Goal: Task Accomplishment & Management: Manage account settings

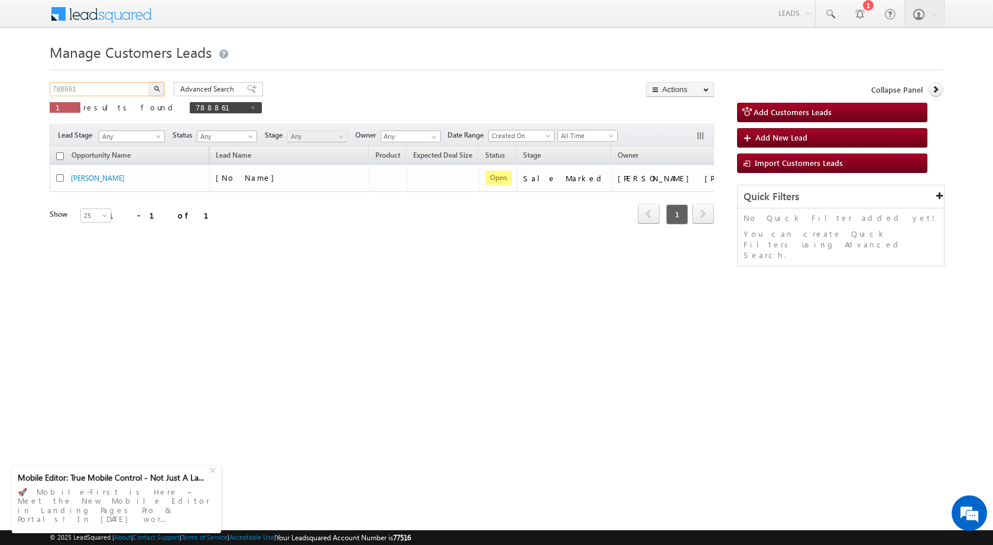
drag, startPoint x: 0, startPoint y: 0, endPoint x: 3, endPoint y: 94, distance: 94.0
click at [3, 94] on body "Menu Rubi Yadav sitar a7@ks erve." at bounding box center [496, 167] width 993 height 335
paste input "90248"
type input "790248"
click at [156, 90] on img "button" at bounding box center [157, 89] width 6 height 6
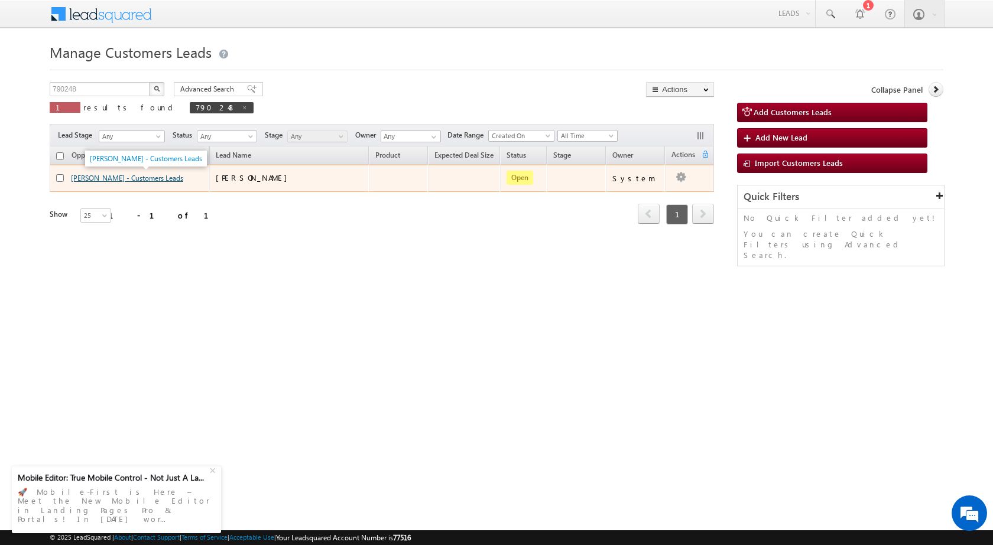
click at [116, 175] on link "[PERSON_NAME] - Customers Leads" at bounding box center [127, 178] width 112 height 9
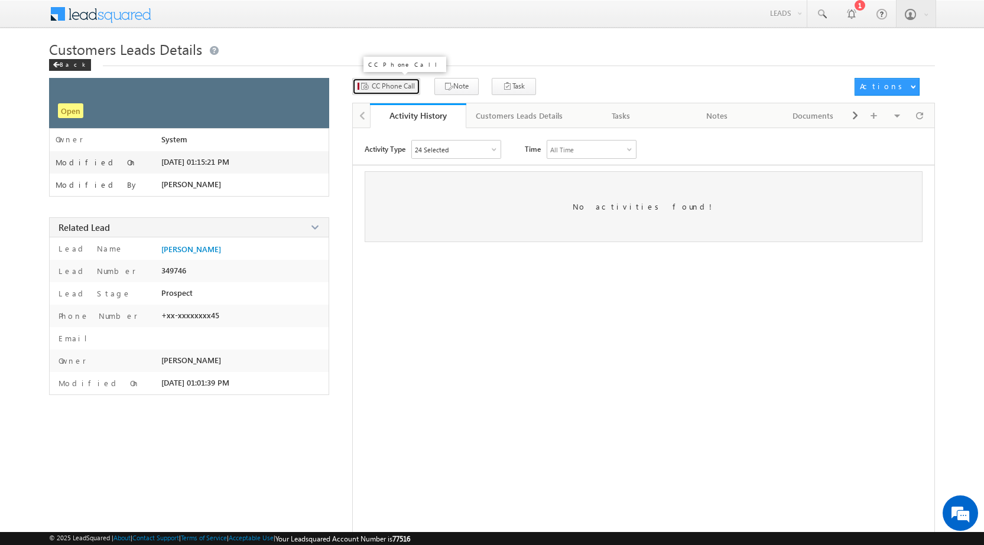
click at [390, 88] on span "CC Phone Call" at bounding box center [393, 86] width 43 height 11
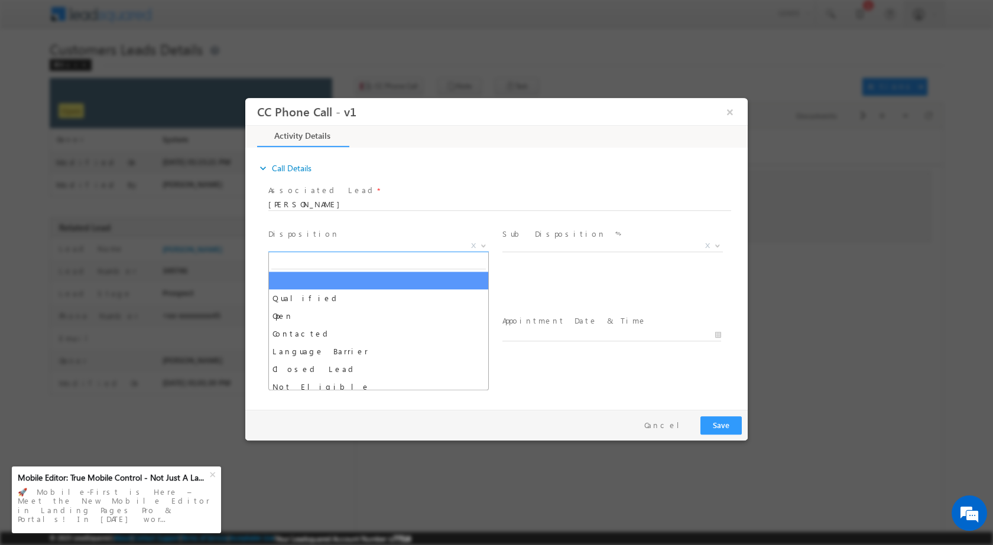
click at [483, 243] on b at bounding box center [483, 245] width 7 height 4
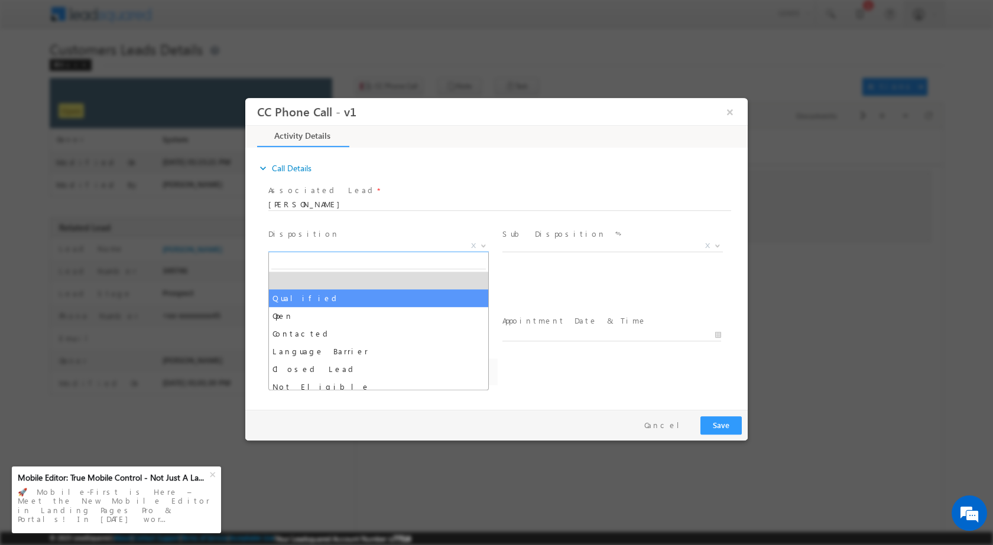
select select "Qualified"
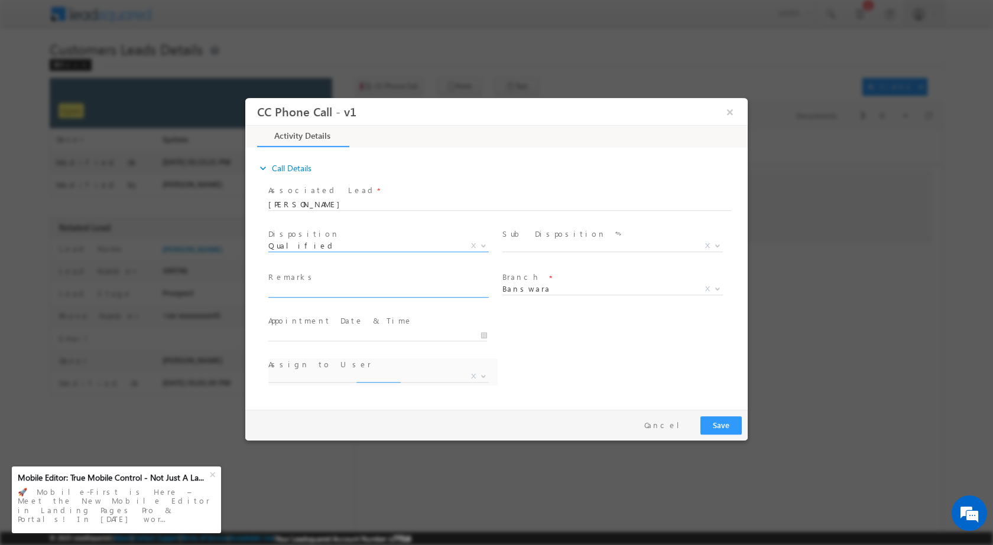
select select "[EMAIL_ADDRESS][DOMAIN_NAME]"
click at [718, 247] on span at bounding box center [716, 245] width 12 height 15
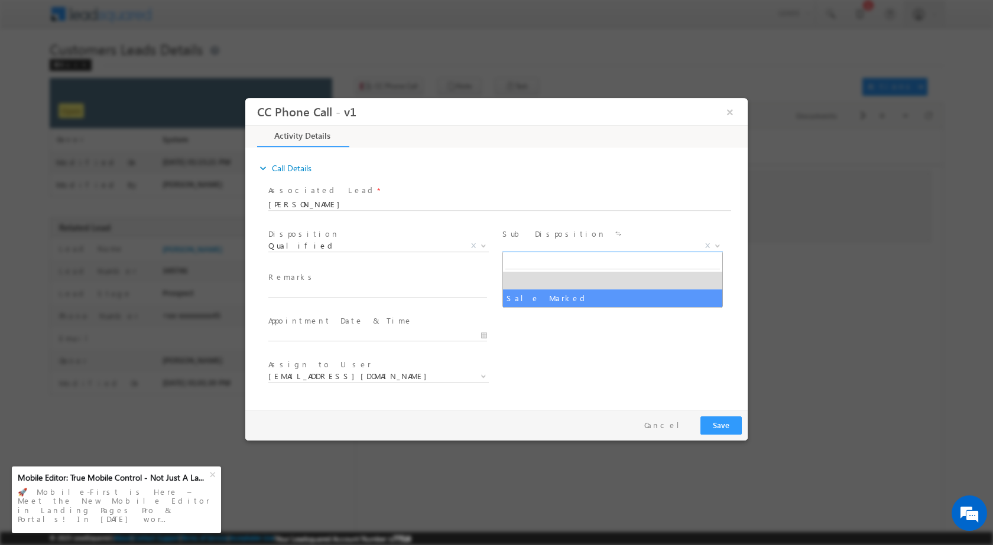
select select "Sale Marked"
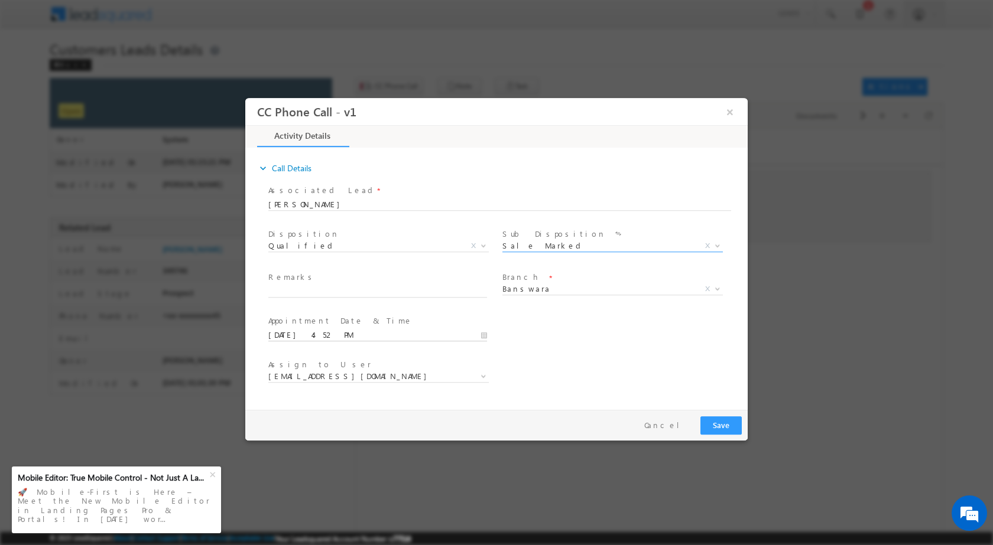
click at [482, 335] on input "[DATE] 4:52 PM" at bounding box center [377, 335] width 219 height 12
type input "[DATE] 4:52 PM"
type input "11"
type input "[DATE] 11:52 PM"
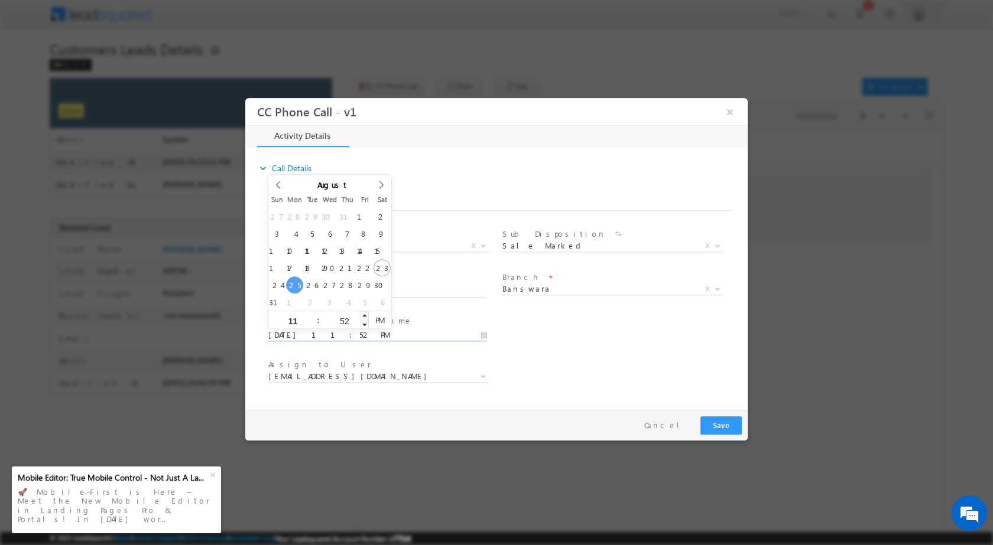
click at [341, 318] on input "52" at bounding box center [344, 321] width 49 height 8
type input "00"
type input "[DATE] 11:00 AM"
click at [383, 320] on span "AM" at bounding box center [380, 320] width 22 height 18
click at [630, 346] on div "User Branch * Appointment Date & Time * [DATE] 11:00 AM" at bounding box center [507, 334] width 482 height 44
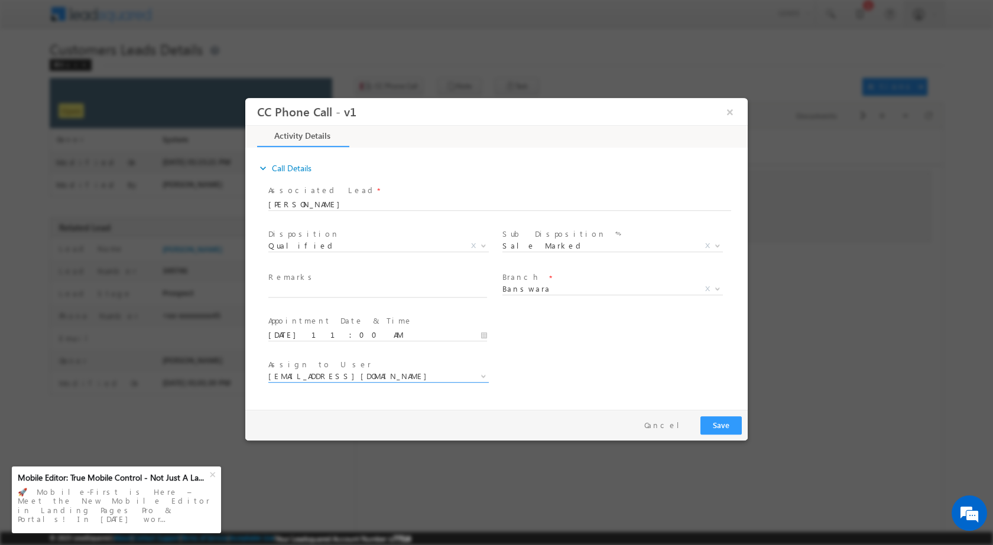
click at [385, 382] on span "[EMAIL_ADDRESS][DOMAIN_NAME]" at bounding box center [378, 379] width 220 height 12
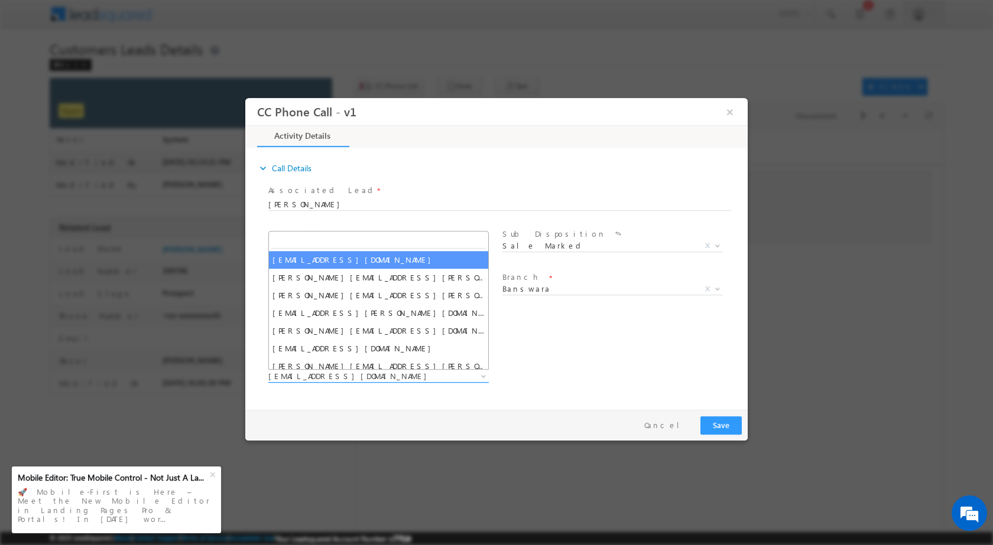
click at [477, 375] on span at bounding box center [482, 375] width 12 height 15
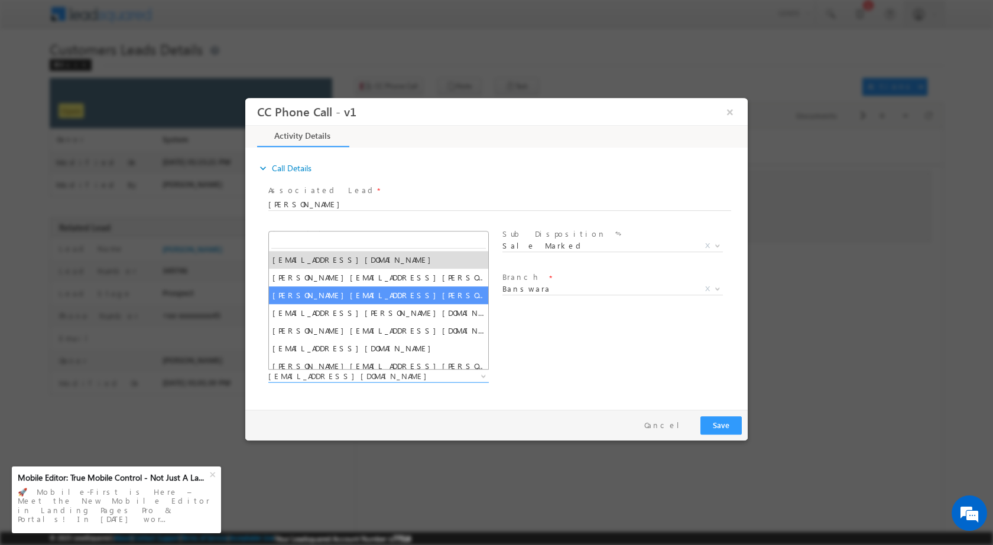
select select "[PERSON_NAME][EMAIL_ADDRESS][PERSON_NAME][DOMAIN_NAME]"
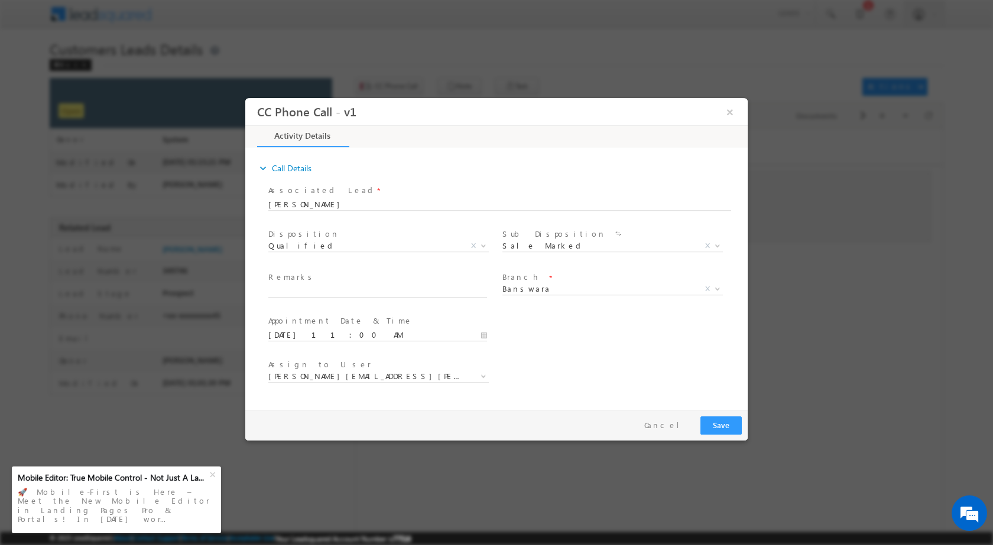
click at [345, 284] on div "Remarks *" at bounding box center [382, 284] width 229 height 27
click at [344, 287] on input "text" at bounding box center [377, 291] width 219 height 12
paste input "23/08-Customer Name is [PERSON_NAME] Loan Type is Construction Loan amount is 8…"
type input "23/08-Customer Name is [PERSON_NAME] Loan Type is Construction Loan amount is 8…"
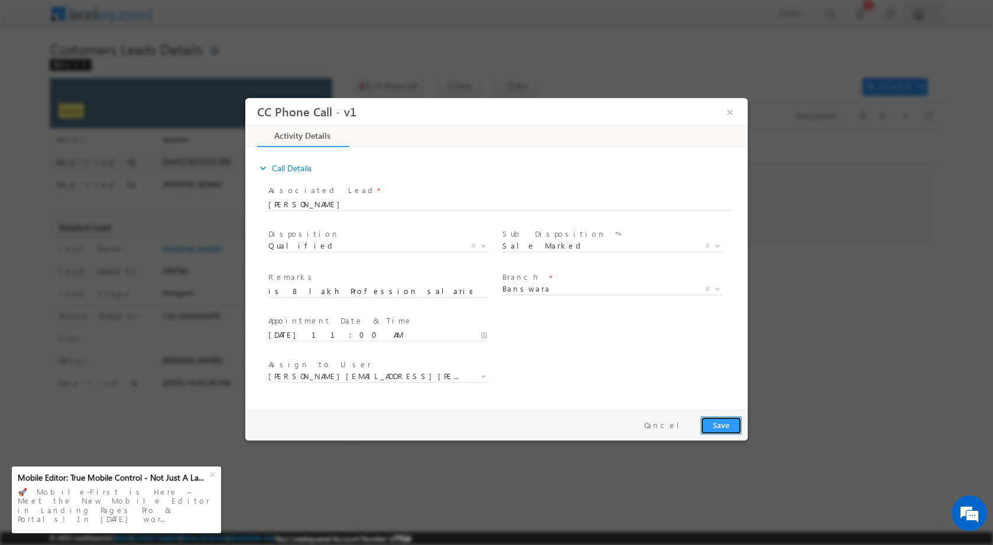
click at [715, 422] on button "Save" at bounding box center [720, 425] width 41 height 18
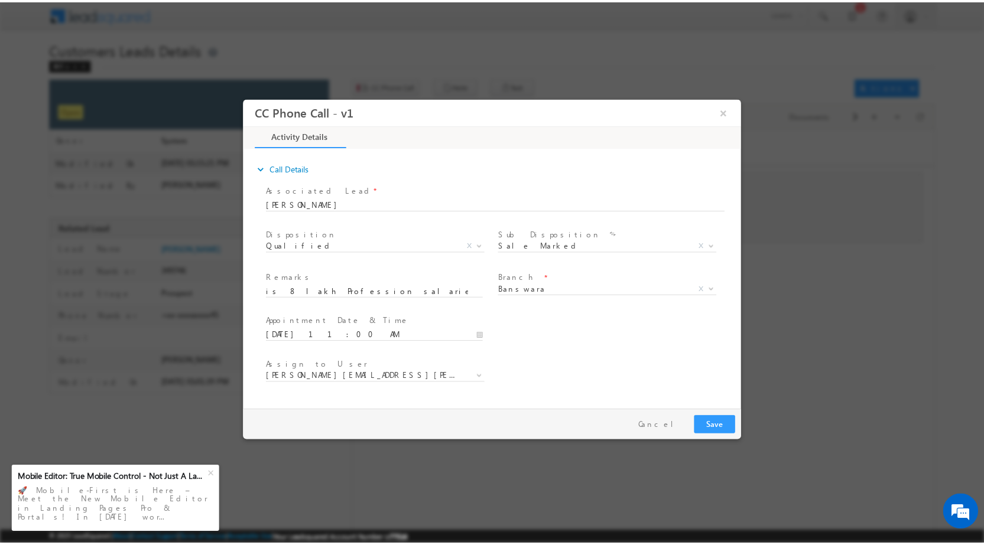
scroll to position [0, 0]
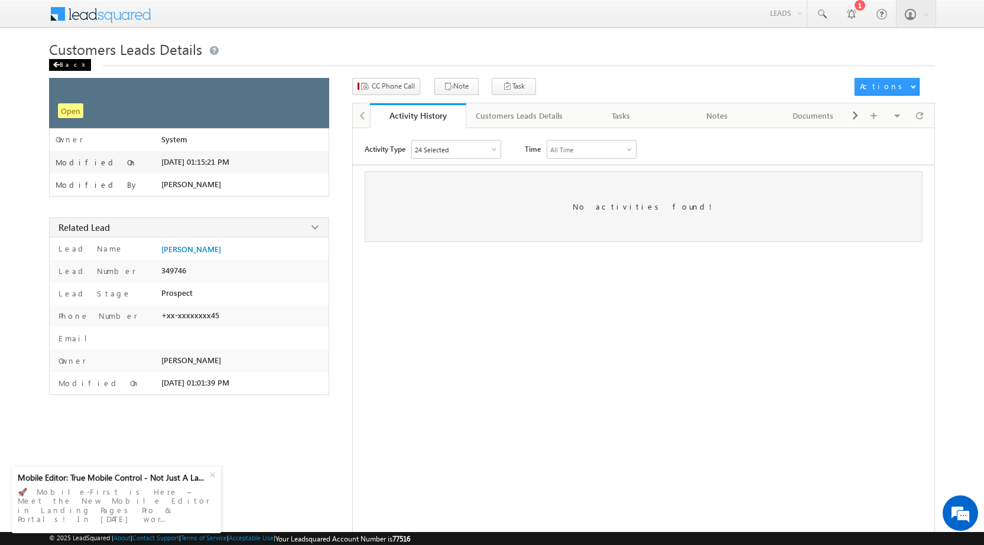
click at [66, 63] on div "Back" at bounding box center [70, 65] width 42 height 12
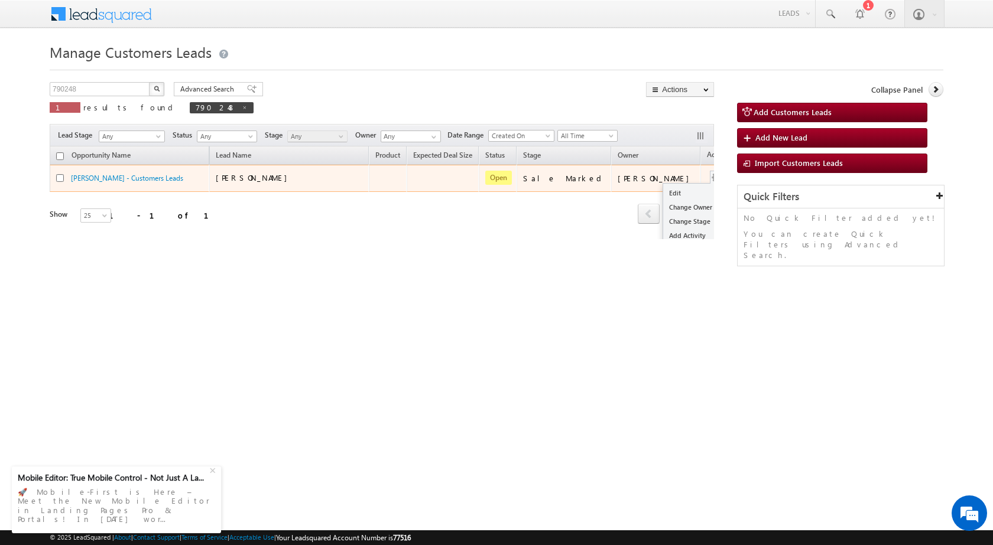
click at [700, 178] on td "Edit Change Owner Change Stage Add Activity Add Task Delete" at bounding box center [724, 178] width 49 height 27
click at [663, 190] on link "Edit" at bounding box center [692, 193] width 59 height 14
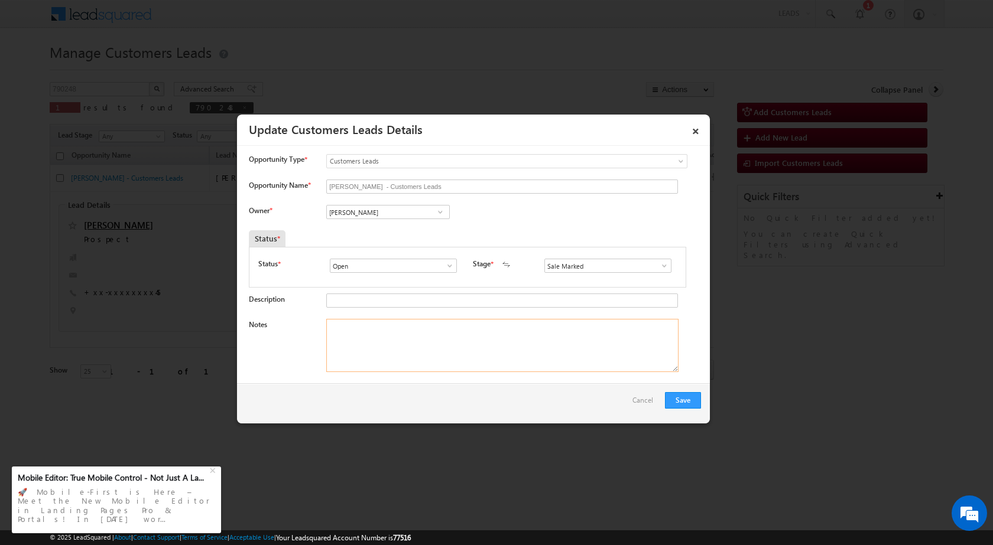
click at [512, 336] on textarea "Notes" at bounding box center [502, 345] width 352 height 53
paste textarea "23/08-Call Back //"
drag, startPoint x: 433, startPoint y: 333, endPoint x: 304, endPoint y: 326, distance: 129.6
click at [304, 326] on div "Notes 23/08-Call Back //" at bounding box center [475, 348] width 452 height 59
paste textarea "ustomer Name is [PERSON_NAME] Loan Type is Construction Loan amount is 8 lakh P…"
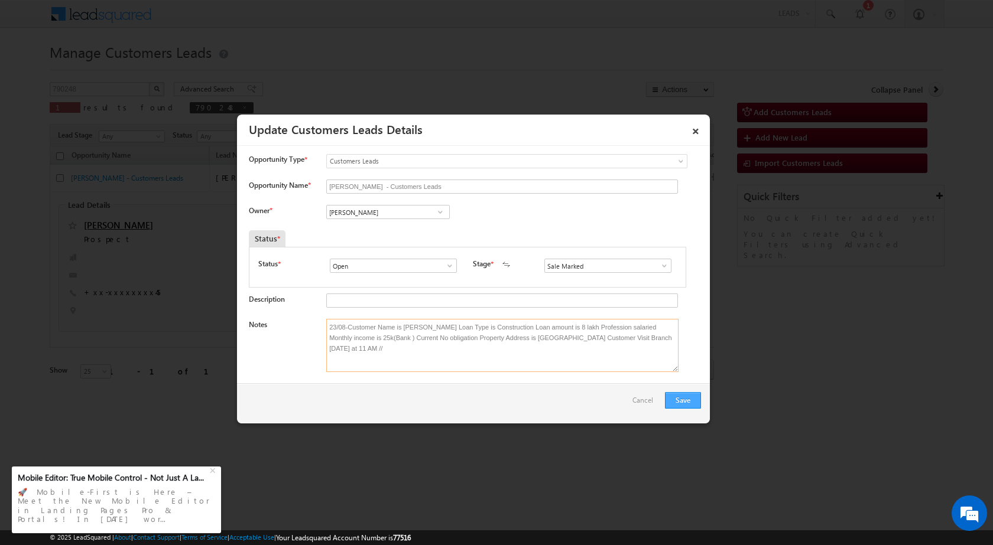
type textarea "23/08-Customer Name is [PERSON_NAME] Loan Type is Construction Loan amount is 8…"
click at [678, 395] on button "Save" at bounding box center [683, 400] width 36 height 17
